Goal: Information Seeking & Learning: Learn about a topic

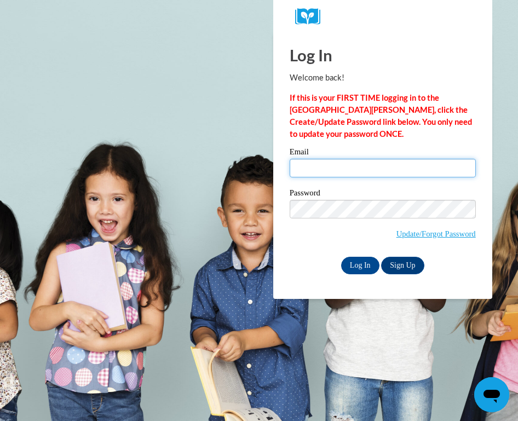
type input "gabrielazrtv@icloud.com"
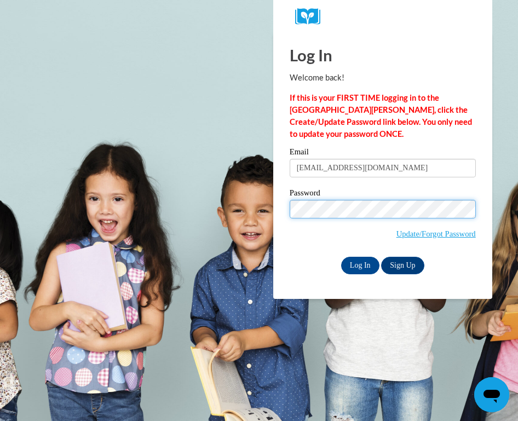
click at [359, 263] on input "Log In" at bounding box center [360, 266] width 38 height 18
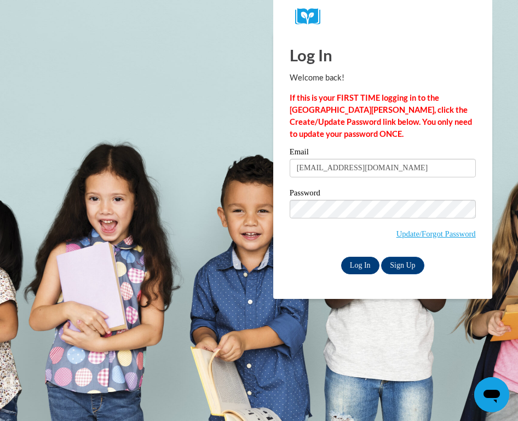
click at [372, 263] on input "Log In" at bounding box center [360, 266] width 38 height 18
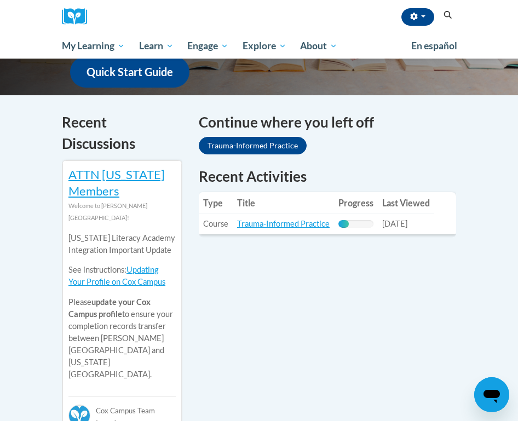
scroll to position [341, 0]
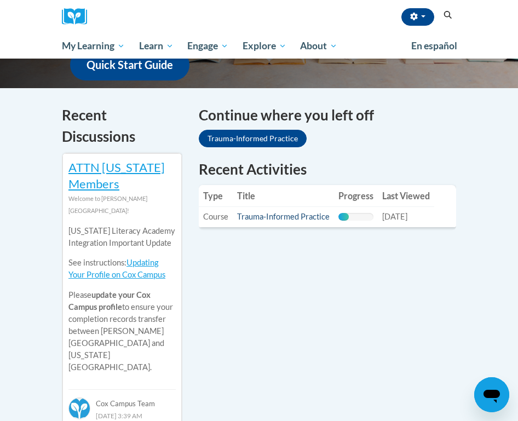
click at [310, 212] on link "Trauma-Informed Practice" at bounding box center [283, 216] width 93 height 9
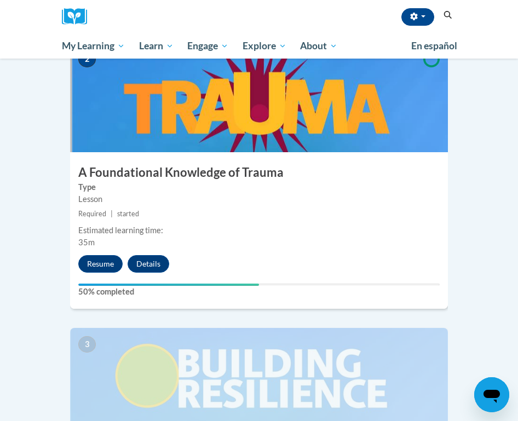
scroll to position [542, 0]
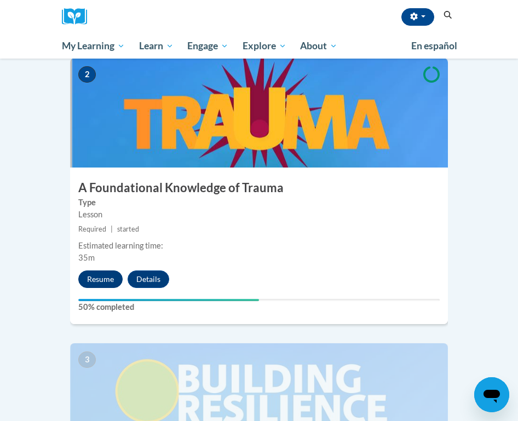
click at [115, 270] on button "Resume" at bounding box center [100, 279] width 44 height 18
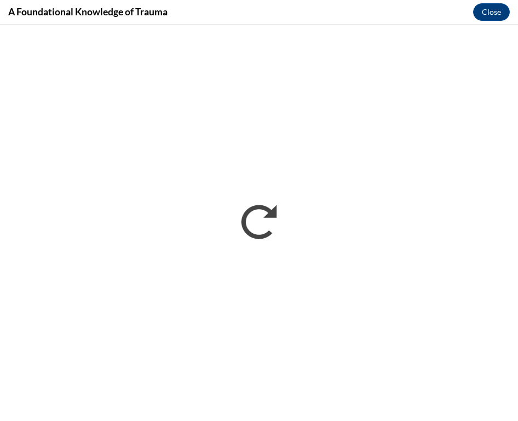
scroll to position [0, 0]
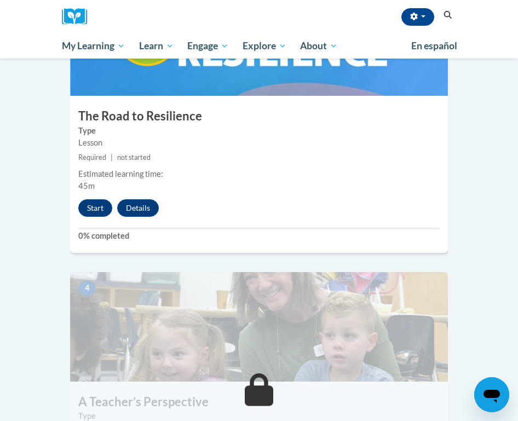
scroll to position [901, 0]
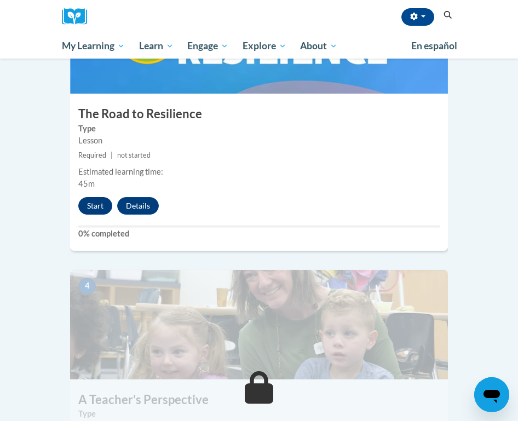
click at [101, 197] on button "Start" at bounding box center [95, 206] width 34 height 18
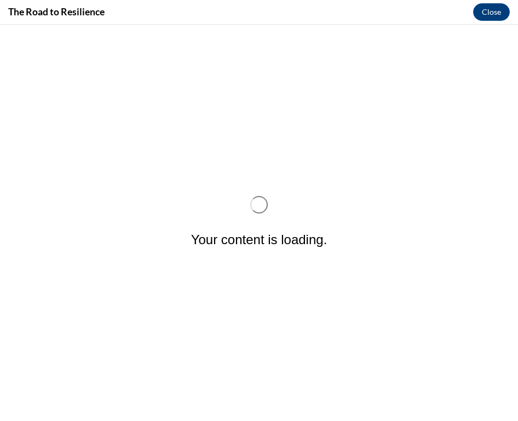
scroll to position [0, 0]
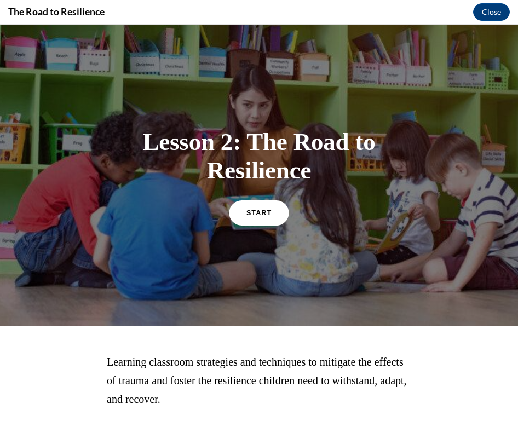
click at [265, 214] on span "START" at bounding box center [258, 213] width 25 height 8
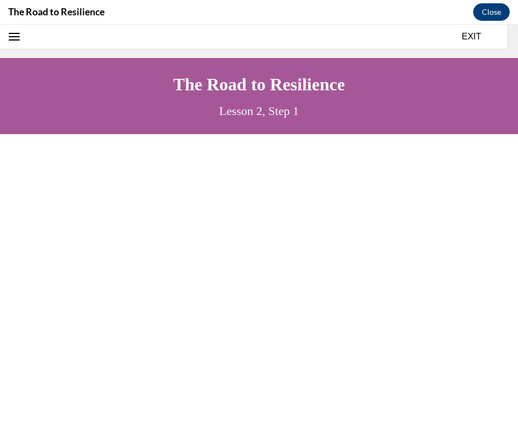
scroll to position [33, 0]
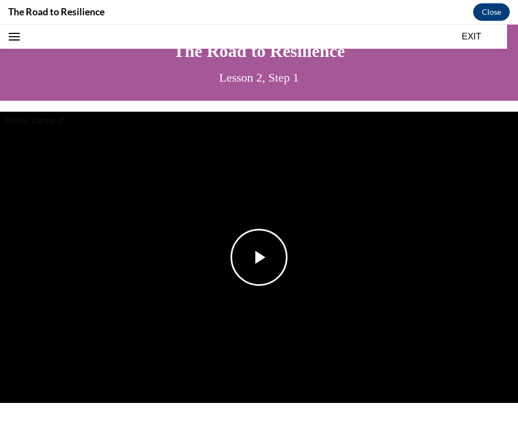
click at [259, 257] on span "Video player" at bounding box center [259, 257] width 0 height 0
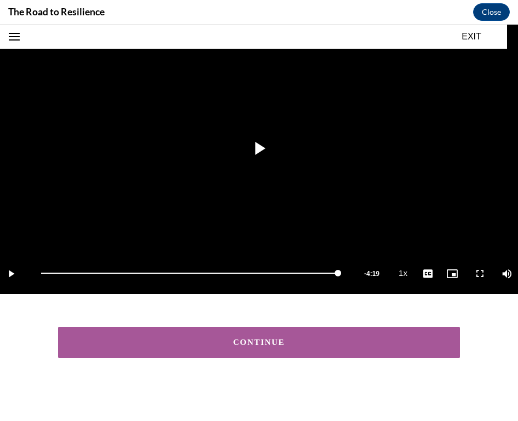
scroll to position [142, 0]
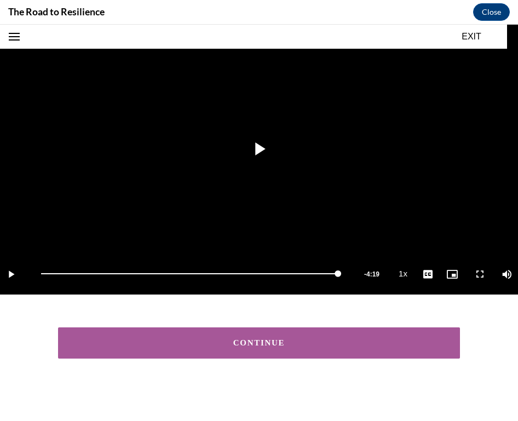
click at [293, 346] on div "CONTINUE" at bounding box center [258, 343] width 367 height 8
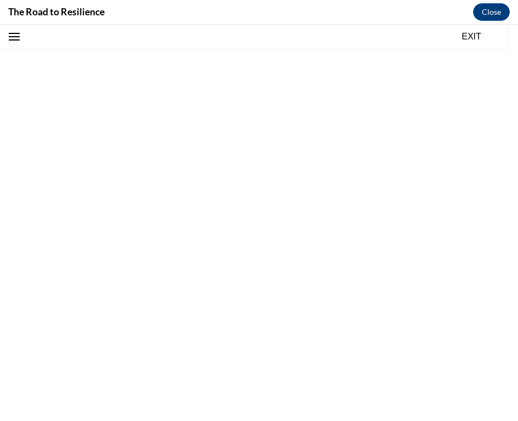
scroll to position [34, 0]
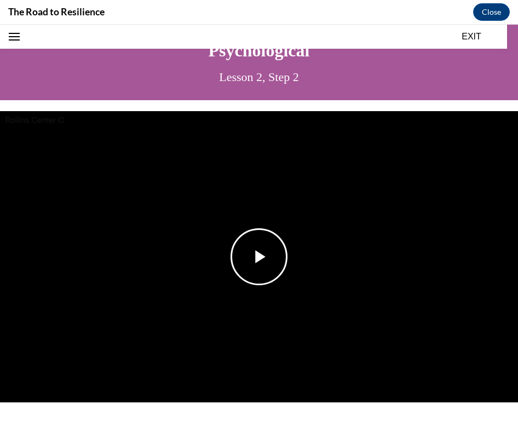
click at [259, 257] on span "Video player" at bounding box center [259, 257] width 0 height 0
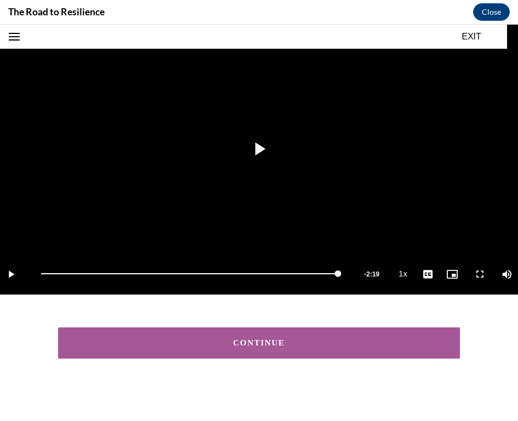
click at [258, 344] on div "CONTINUE" at bounding box center [258, 343] width 367 height 8
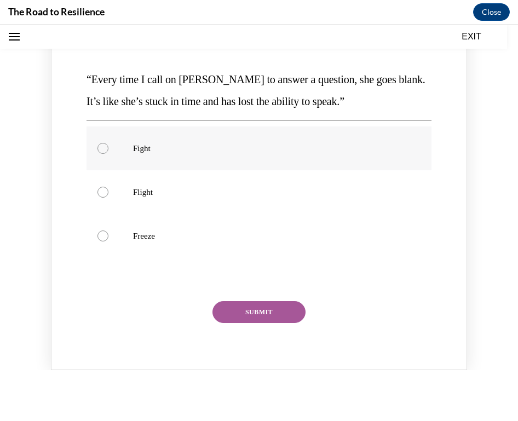
scroll to position [151, 0]
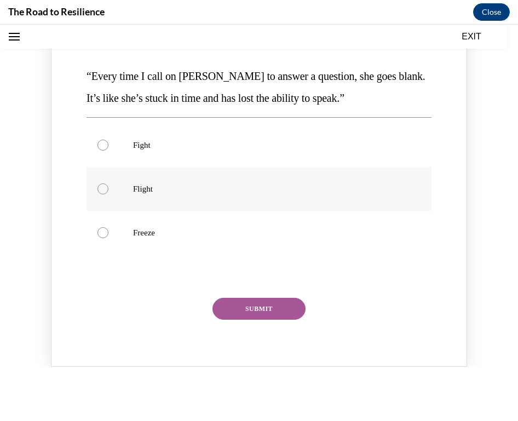
click at [332, 178] on label "Flight" at bounding box center [259, 189] width 345 height 44
click at [108, 183] on input "Flight" at bounding box center [102, 188] width 11 height 11
radio input "true"
click at [273, 300] on button "SUBMIT" at bounding box center [258, 309] width 93 height 22
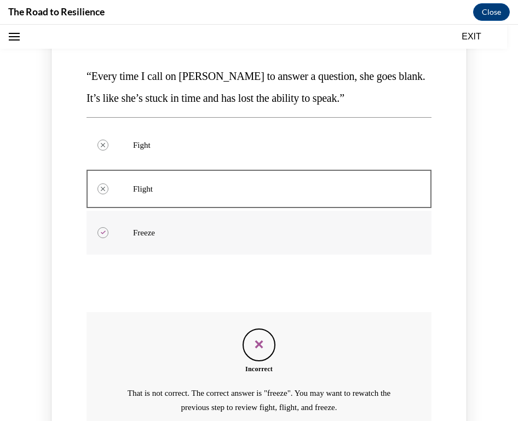
click at [263, 235] on p "Freeze" at bounding box center [268, 232] width 271 height 11
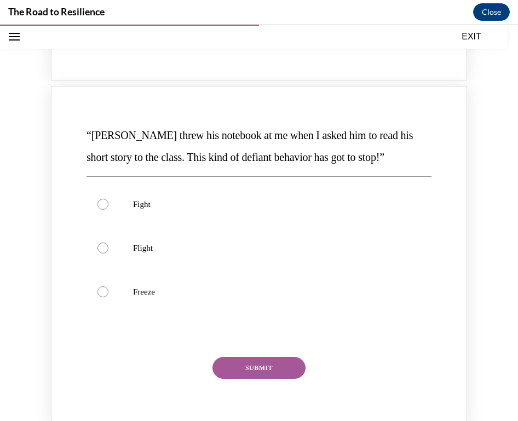
scroll to position [583, 0]
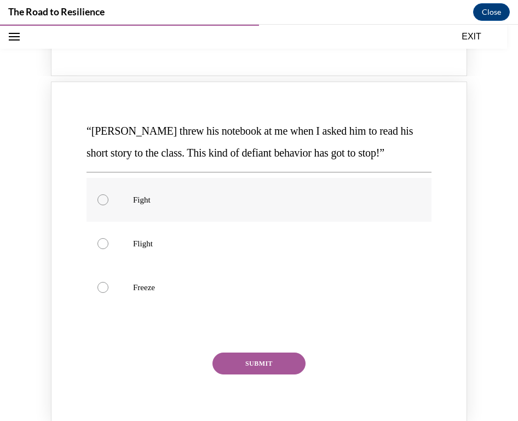
click at [282, 191] on label "Fight" at bounding box center [259, 200] width 345 height 44
click at [108, 194] on input "Fight" at bounding box center [102, 199] width 11 height 11
radio input "true"
click at [253, 337] on div "“Hudson threw his notebook at me when I asked him to read his short story to th…" at bounding box center [258, 254] width 349 height 273
click at [251, 353] on button "SUBMIT" at bounding box center [258, 364] width 93 height 22
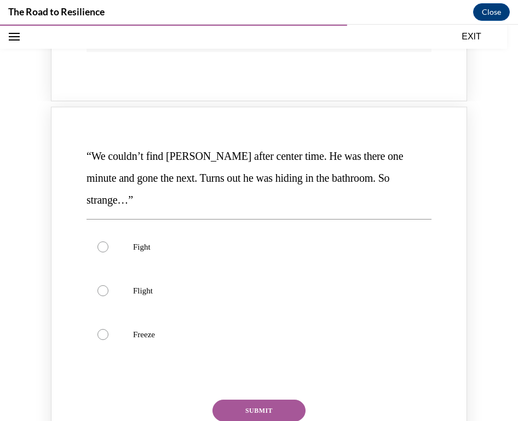
scroll to position [1007, 0]
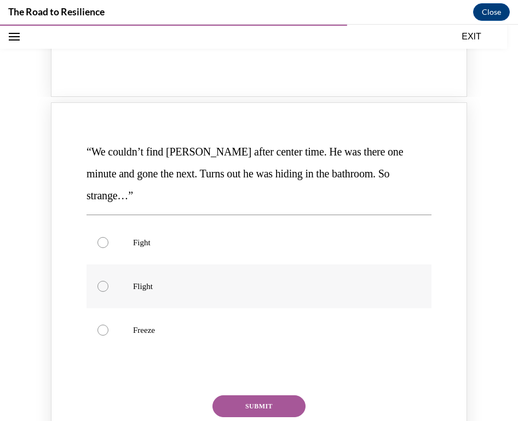
click at [267, 264] on label "Flight" at bounding box center [259, 286] width 345 height 44
click at [108, 281] on input "Flight" at bounding box center [102, 286] width 11 height 11
radio input "true"
click at [248, 376] on div "“We couldn’t find Orson after center time. He was there one minute and gone the…" at bounding box center [259, 283] width 416 height 362
click at [248, 395] on button "SUBMIT" at bounding box center [258, 406] width 93 height 22
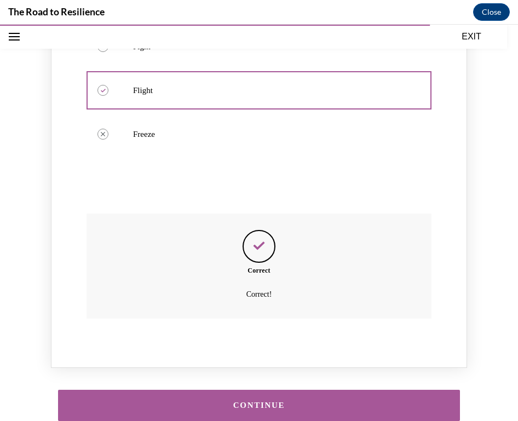
scroll to position [1202, 0]
click at [249, 402] on div "CONTINUE" at bounding box center [258, 406] width 367 height 8
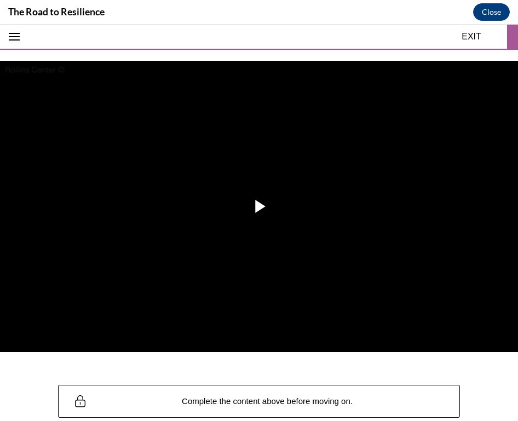
scroll to position [89, 0]
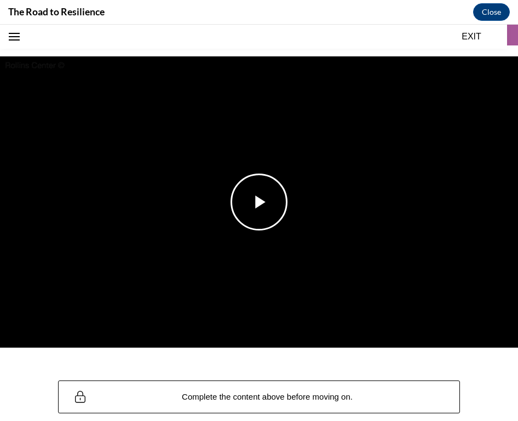
click at [275, 164] on img "Video player" at bounding box center [259, 201] width 518 height 291
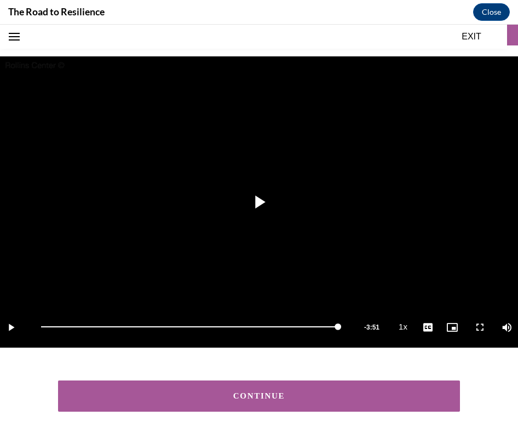
click at [373, 388] on button "CONTINUE" at bounding box center [258, 396] width 401 height 31
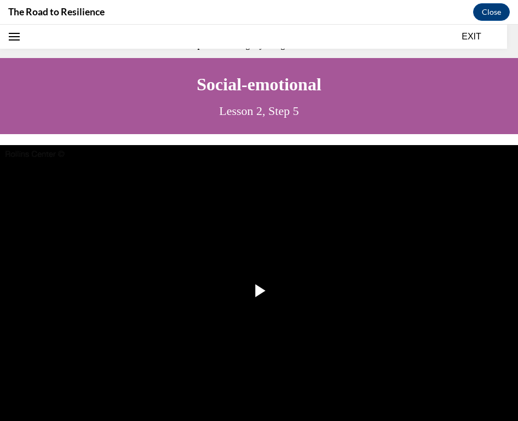
scroll to position [34, 0]
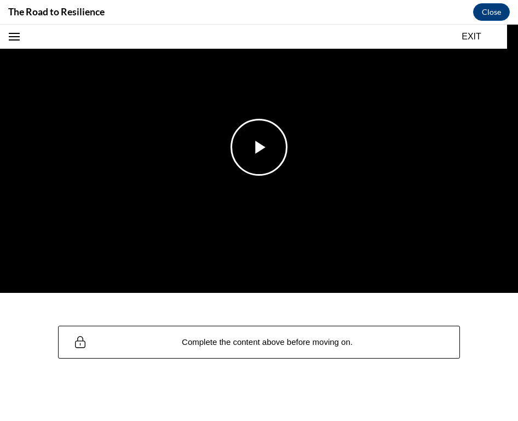
click at [259, 147] on span "Video player" at bounding box center [259, 147] width 0 height 0
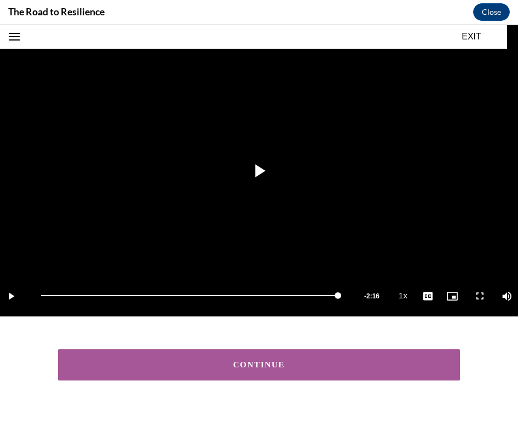
click at [177, 371] on button "CONTINUE" at bounding box center [258, 364] width 401 height 31
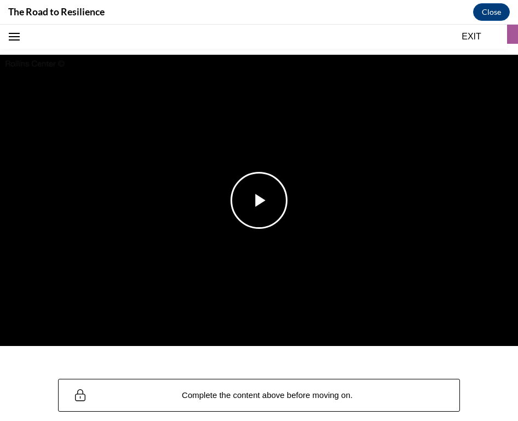
scroll to position [80, 0]
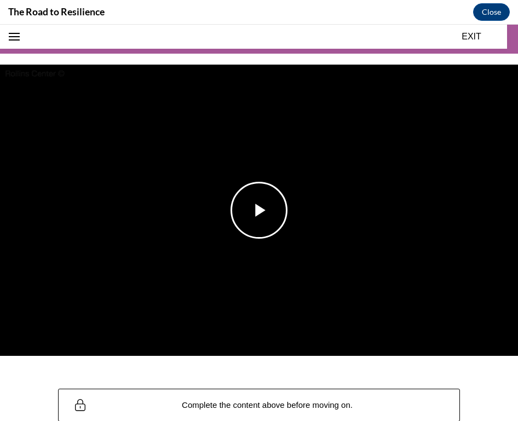
click at [259, 210] on span "Video player" at bounding box center [259, 210] width 0 height 0
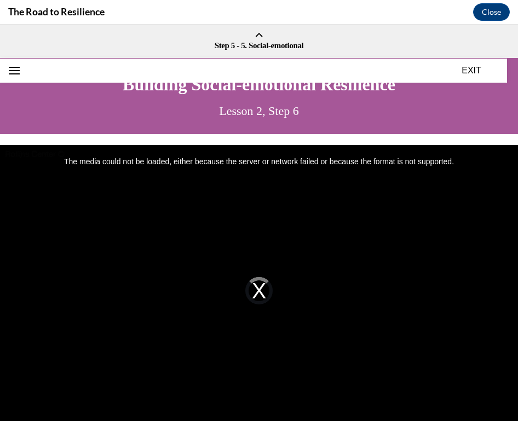
scroll to position [0, 0]
